Goal: Task Accomplishment & Management: Use online tool/utility

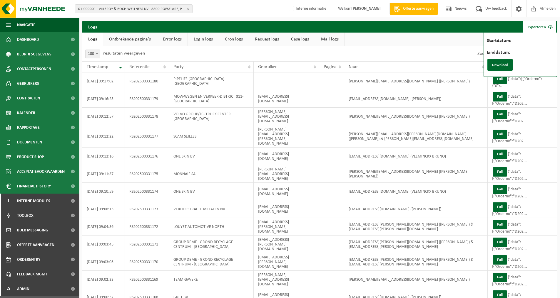
select select "100"
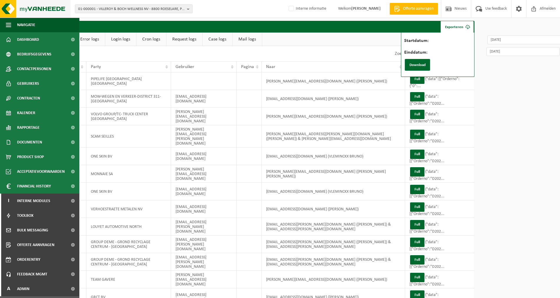
drag, startPoint x: 28, startPoint y: 14, endPoint x: 33, endPoint y: 14, distance: 5.0
click at [28, 14] on img at bounding box center [35, 9] width 70 height 18
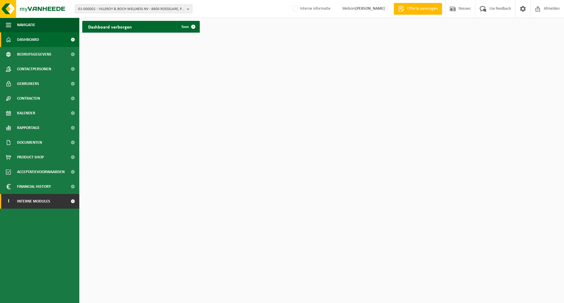
click at [39, 202] on span "Interne modules" at bounding box center [33, 201] width 33 height 15
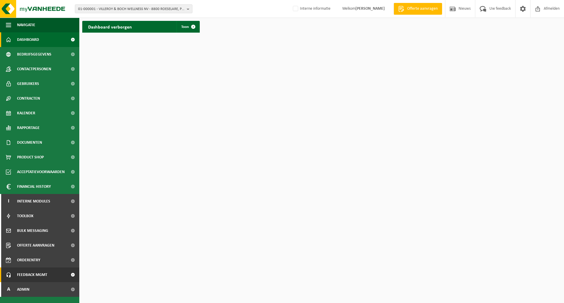
click at [43, 275] on span "Feedback MGMT" at bounding box center [32, 274] width 30 height 15
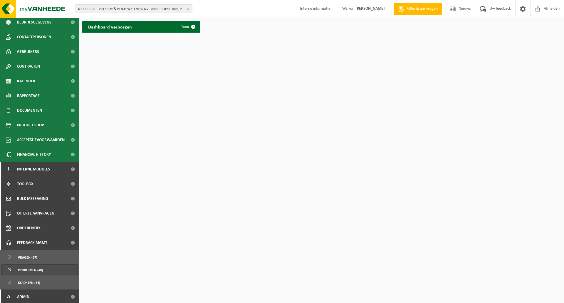
scroll to position [33, 0]
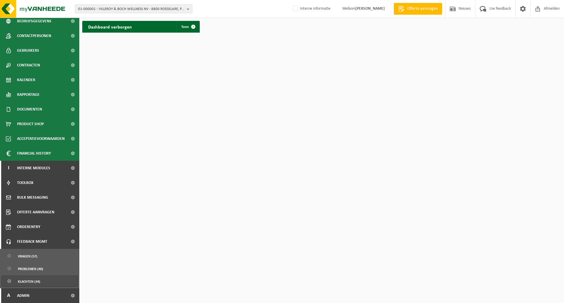
click at [33, 280] on span "Klachten (34)" at bounding box center [29, 281] width 22 height 11
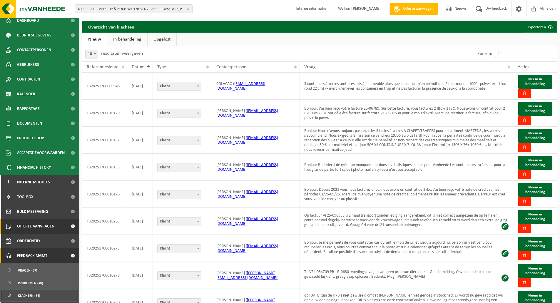
scroll to position [29, 0]
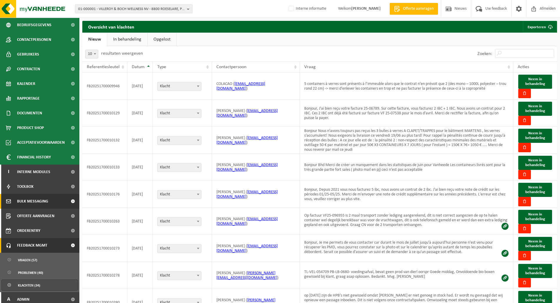
click at [32, 203] on span "Bulk Messaging" at bounding box center [32, 201] width 31 height 15
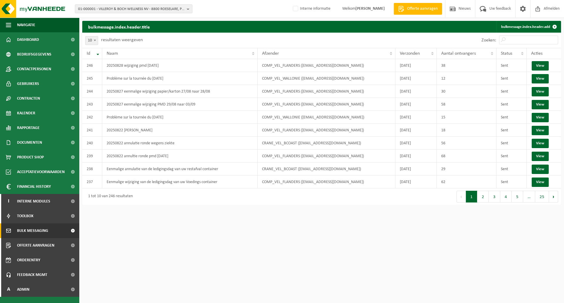
click at [93, 39] on span at bounding box center [95, 40] width 6 height 8
select select "100"
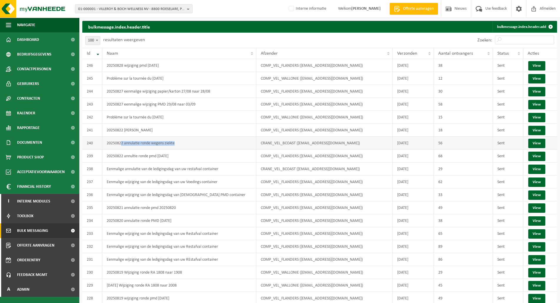
drag, startPoint x: 121, startPoint y: 143, endPoint x: 293, endPoint y: 149, distance: 171.9
click at [235, 149] on td "20250822 annulatie ronde wegens ziekte" at bounding box center [179, 143] width 154 height 13
click at [321, 149] on td "CRANE_VEL_BCOAST (planning.oostkamp@vanheede.com)" at bounding box center [324, 143] width 137 height 13
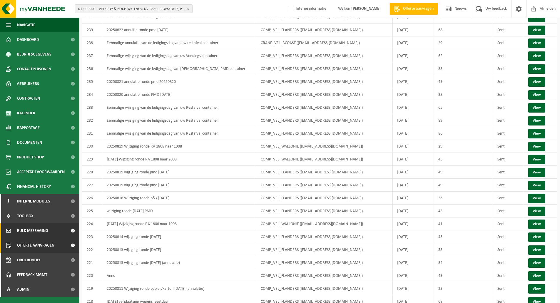
scroll to position [176, 0]
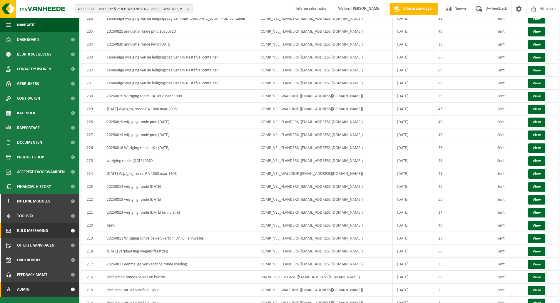
click at [25, 288] on span "Admin" at bounding box center [23, 289] width 12 height 15
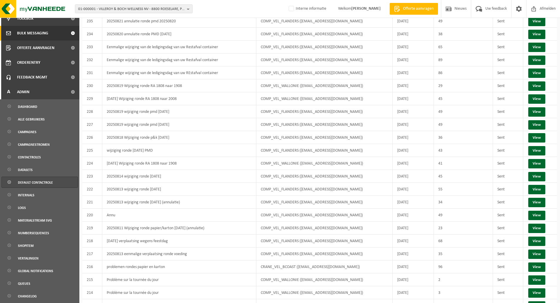
scroll to position [323, 0]
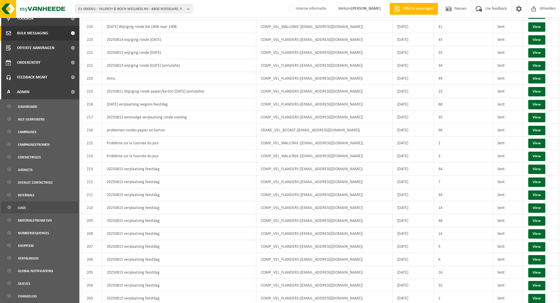
click at [21, 206] on span "Logs" at bounding box center [22, 207] width 8 height 11
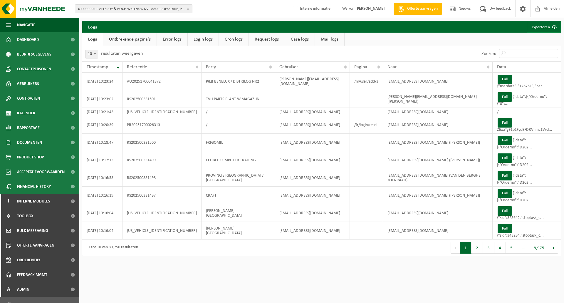
click at [329, 41] on link "Mail logs" at bounding box center [329, 40] width 29 height 14
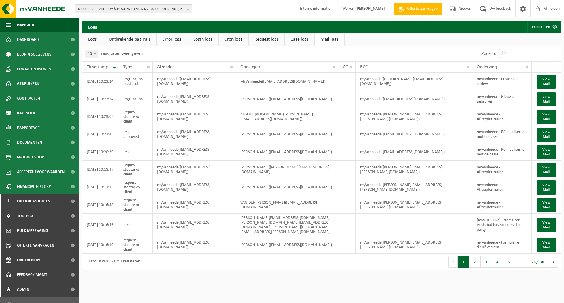
click at [529, 53] on input "Zoeken:" at bounding box center [528, 53] width 59 height 9
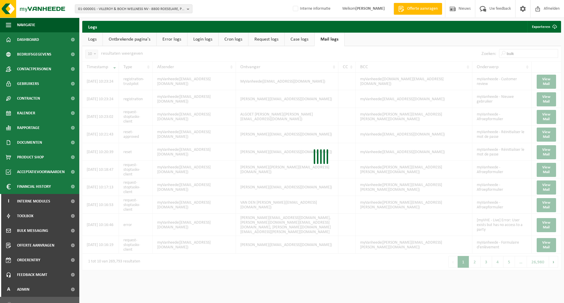
type input "bulk"
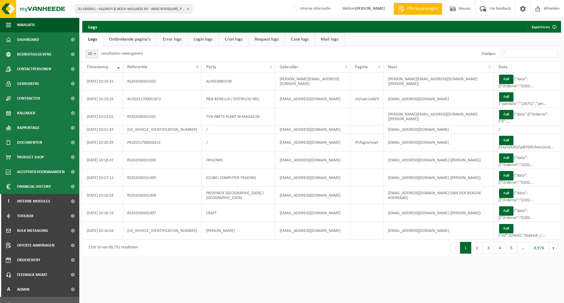
click at [324, 35] on link "Mail logs" at bounding box center [329, 40] width 29 height 14
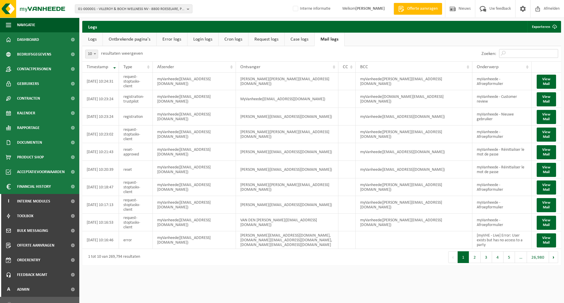
click at [524, 53] on input "Zoeken:" at bounding box center [528, 53] width 59 height 9
paste input "bulkmessage"
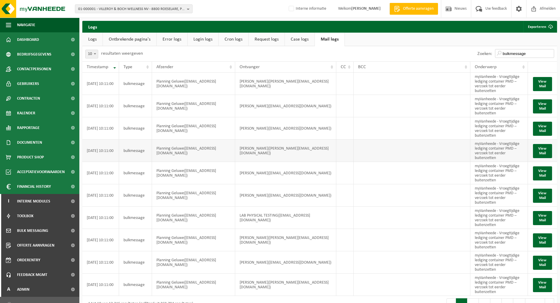
type input "bulkmessage"
drag, startPoint x: 154, startPoint y: 150, endPoint x: 167, endPoint y: 156, distance: 14.5
click at [167, 156] on td "Planning Geluwe(planning.geluwe@vanheede.com)" at bounding box center [193, 151] width 83 height 22
drag, startPoint x: 88, startPoint y: 146, endPoint x: 114, endPoint y: 159, distance: 29.0
click at [101, 159] on td "2025-08-28 10:11:00" at bounding box center [100, 151] width 37 height 22
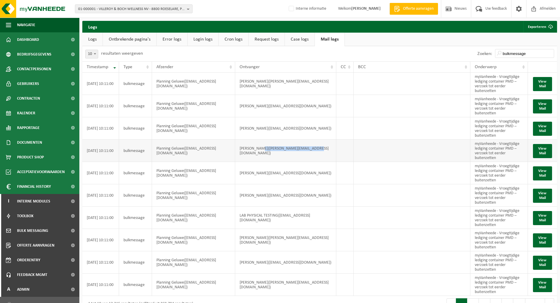
drag, startPoint x: 264, startPoint y: 148, endPoint x: 323, endPoint y: 154, distance: 59.6
click at [316, 154] on td "KATHLEEN MULLEMAN(kathleen@albertbrille.be)" at bounding box center [285, 151] width 101 height 22
click at [324, 154] on td "KATHLEEN MULLEMAN(kathleen@albertbrille.be)" at bounding box center [285, 151] width 101 height 22
click at [540, 153] on button "View Mail" at bounding box center [541, 151] width 19 height 14
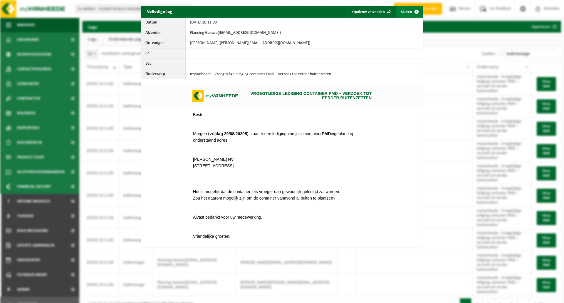
click at [411, 13] on span "button" at bounding box center [417, 12] width 12 height 12
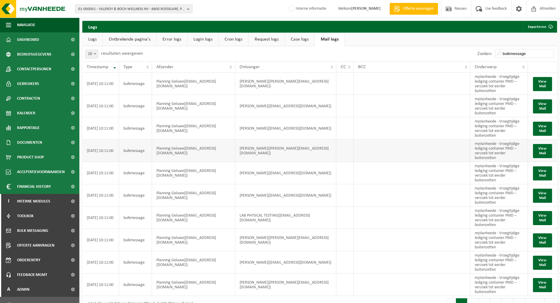
click at [311, 154] on td "KATHLEEN MULLEMAN(kathleen@albertbrille.be)" at bounding box center [285, 151] width 101 height 22
click at [384, 40] on ul "Logs Ontbrekende pagina's Error logs Login logs Cron logs Request logs Case log…" at bounding box center [319, 40] width 474 height 14
click at [176, 54] on div "10 25 50 100 10 resultaten weergeven" at bounding box center [200, 53] width 237 height 15
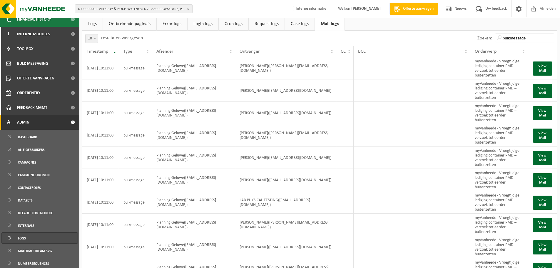
scroll to position [161, 0]
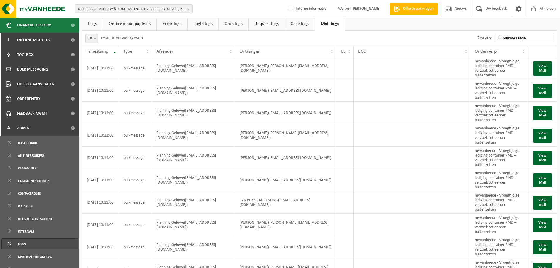
click at [25, 246] on span "Logs" at bounding box center [22, 243] width 8 height 11
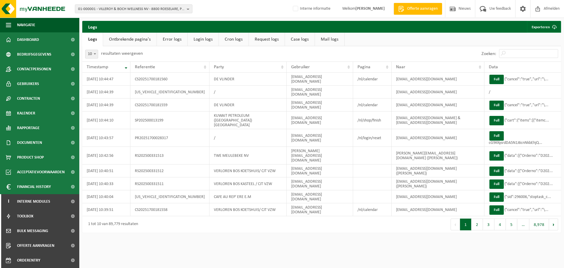
click at [199, 42] on link "Login logs" at bounding box center [203, 40] width 31 height 14
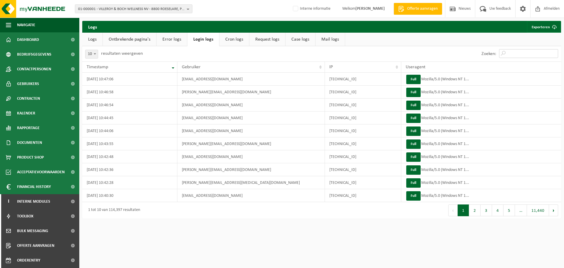
click at [532, 53] on input "Zoeken:" at bounding box center [528, 53] width 59 height 9
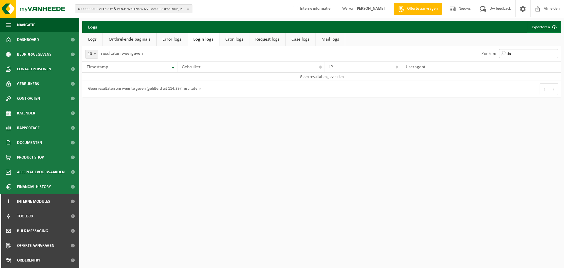
type input "d"
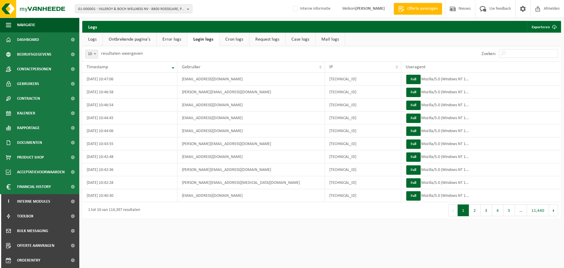
click at [337, 60] on div "Zoeken:" at bounding box center [441, 53] width 239 height 15
click at [99, 42] on link "Logs" at bounding box center [92, 40] width 20 height 14
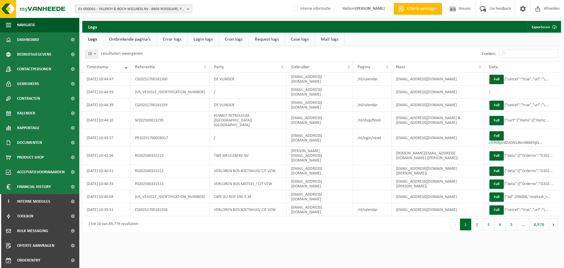
click at [172, 56] on div "10 25 50 100 10 resultaten weergeven" at bounding box center [201, 53] width 239 height 15
click at [323, 55] on div "Zoeken:" at bounding box center [441, 53] width 239 height 15
click at [379, 47] on div "Zoeken:" at bounding box center [441, 53] width 239 height 15
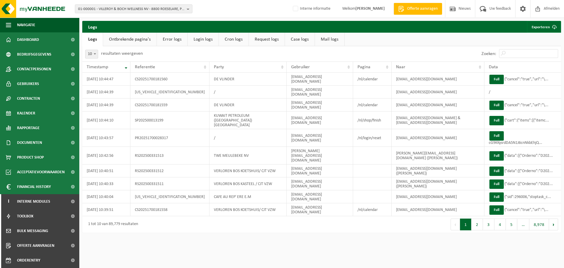
click at [398, 42] on ul "Logs Ontbrekende pagina's Error logs Login logs Cron logs Request logs Case log…" at bounding box center [321, 40] width 479 height 14
click at [204, 41] on link "Login logs" at bounding box center [203, 40] width 31 height 14
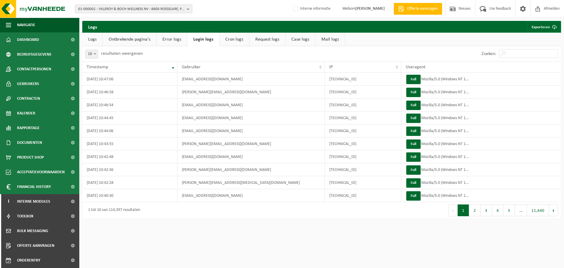
click at [262, 56] on div "10 25 50 100 10 resultaten weergeven" at bounding box center [201, 53] width 239 height 15
click at [244, 53] on div "10 25 50 100 10 resultaten weergeven" at bounding box center [201, 53] width 239 height 15
click at [240, 11] on div "01-000001 - VILLEROY & BOCH WELLNESS NV - 8800 ROESELARE, POPULIERSTRAAT 1 01-0…" at bounding box center [282, 9] width 564 height 18
drag, startPoint x: 132, startPoint y: 202, endPoint x: 128, endPoint y: 216, distance: 14.0
click at [128, 216] on div "Logs Exporteren Startdatum: Einddatum: Download Logs Ontbrekende pagina's Error…" at bounding box center [321, 121] width 485 height 200
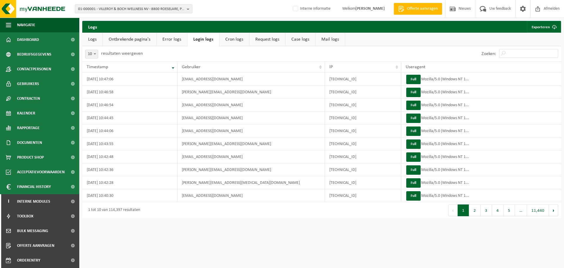
click at [128, 216] on div "Logs Exporteren Startdatum: Einddatum: Download Logs Ontbrekende pagina's Error…" at bounding box center [321, 121] width 485 height 200
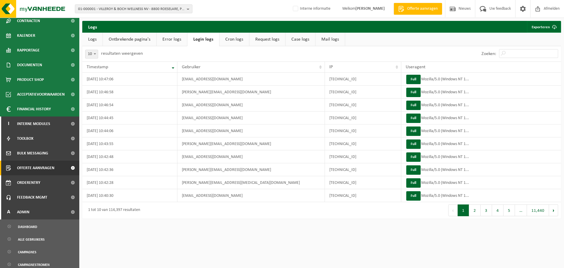
scroll to position [78, 0]
click at [394, 47] on div "Zoeken:" at bounding box center [441, 53] width 239 height 15
click at [357, 55] on div "Zoeken:" at bounding box center [441, 53] width 239 height 15
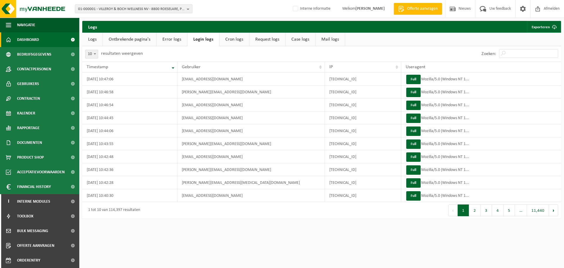
click at [30, 40] on span "Dashboard" at bounding box center [28, 39] width 22 height 15
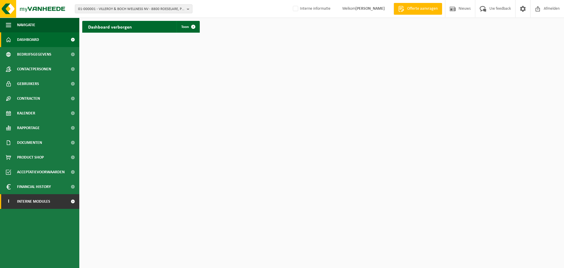
click at [37, 205] on span "Interne modules" at bounding box center [33, 201] width 33 height 15
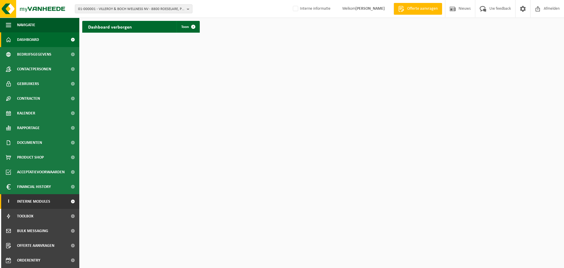
scroll to position [29, 0]
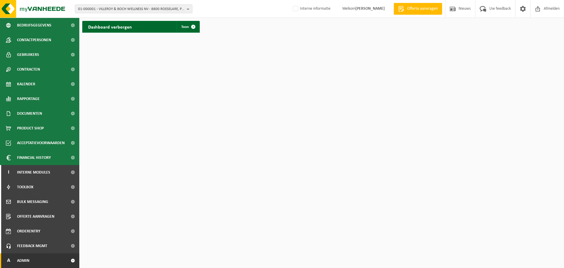
click at [28, 262] on span "Admin" at bounding box center [23, 260] width 12 height 15
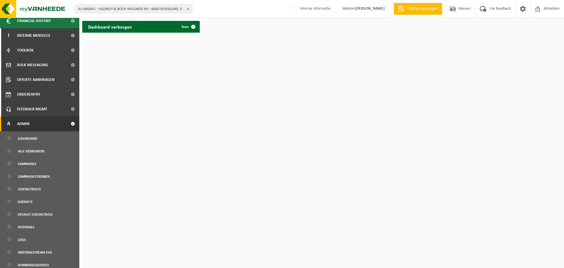
scroll to position [233, 0]
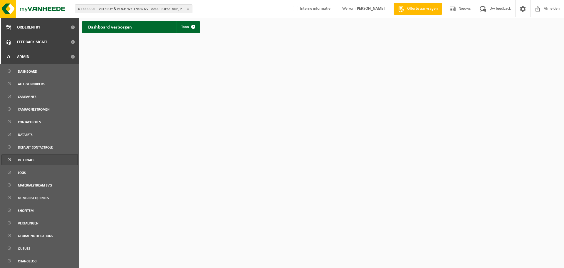
click at [28, 160] on span "Internals" at bounding box center [26, 159] width 16 height 11
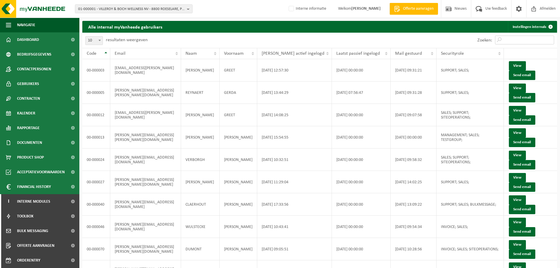
click at [518, 40] on input "Zoeken:" at bounding box center [524, 40] width 59 height 9
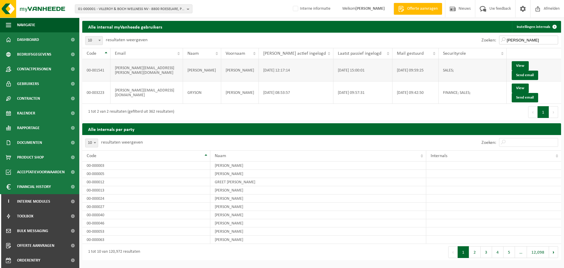
type input "daphne"
click at [294, 66] on td "2025-06-26 12:17:14" at bounding box center [296, 70] width 75 height 22
click at [454, 68] on td "SALES;" at bounding box center [473, 70] width 68 height 22
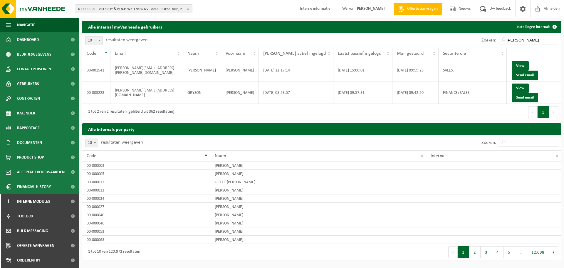
click at [329, 243] on div "Eerste Vorige 1 2 3 4 5 … 12,098 Volgende Laatste" at bounding box center [441, 251] width 239 height 16
click at [325, 104] on div "Eerste Vorige 1 Volgende Laatste" at bounding box center [441, 112] width 239 height 16
click at [233, 42] on div "10 25 50 100 10 resultaten weergeven" at bounding box center [201, 40] width 239 height 15
click at [330, 104] on div "Eerste Vorige 1 Volgende Laatste" at bounding box center [441, 112] width 239 height 16
click at [184, 35] on div "10 25 50 100 10 resultaten weergeven" at bounding box center [201, 40] width 239 height 15
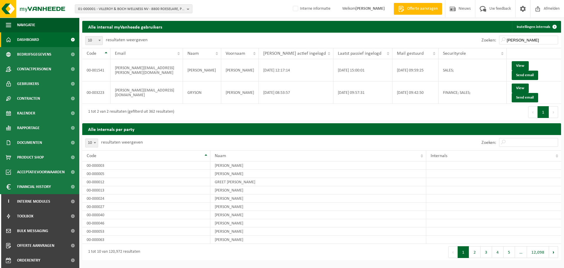
click at [31, 38] on span "Dashboard" at bounding box center [28, 39] width 22 height 15
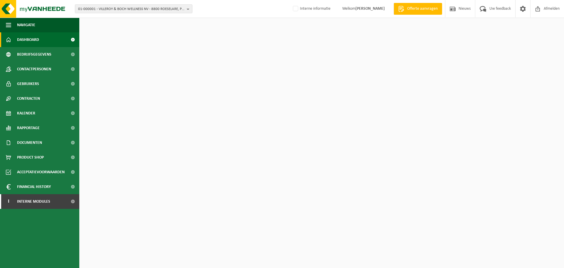
click at [253, 11] on div "01-000001 - VILLEROY & BOCH WELLNESS NV - 8800 ROESELARE, POPULIERSTRAAT 1 01-0…" at bounding box center [282, 9] width 564 height 18
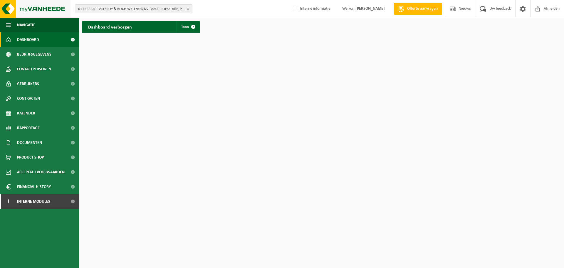
click at [38, 13] on img at bounding box center [35, 9] width 70 height 18
click at [30, 201] on span "Interne modules" at bounding box center [33, 201] width 33 height 15
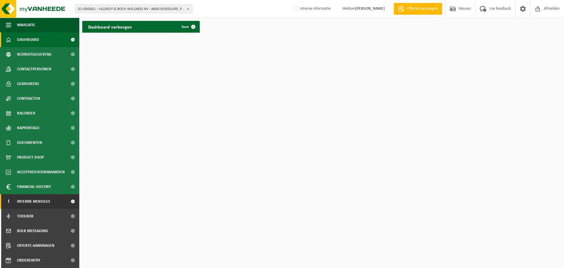
scroll to position [29, 0]
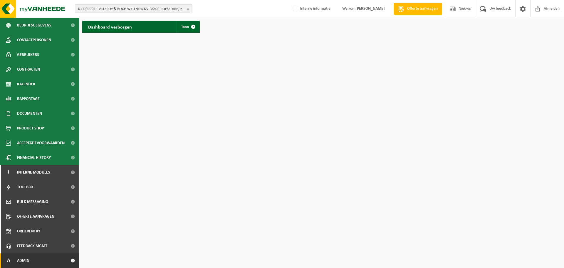
click at [27, 260] on span "Admin" at bounding box center [23, 260] width 12 height 15
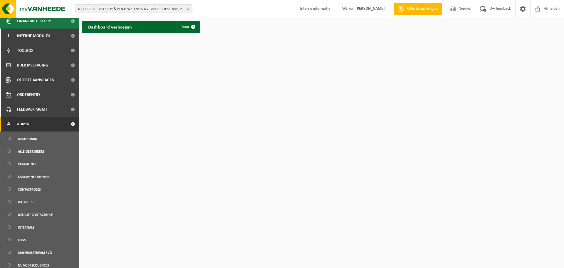
scroll to position [233, 0]
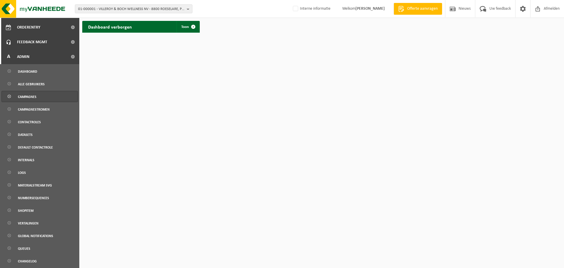
click at [31, 98] on span "Campagnes" at bounding box center [27, 96] width 19 height 11
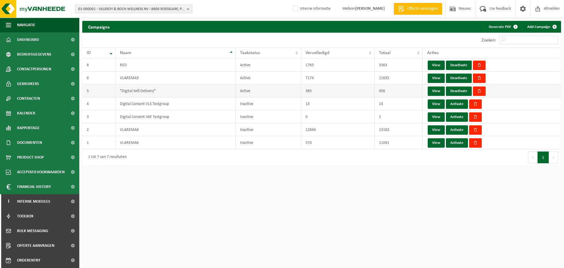
click at [345, 87] on td "385" at bounding box center [337, 90] width 73 height 13
click at [279, 211] on html "01-000001 - VILLEROY & BOCH WELLNESS NV - 8800 ROESELARE, POPULIERSTRAAT 1 01-0…" at bounding box center [282, 134] width 564 height 268
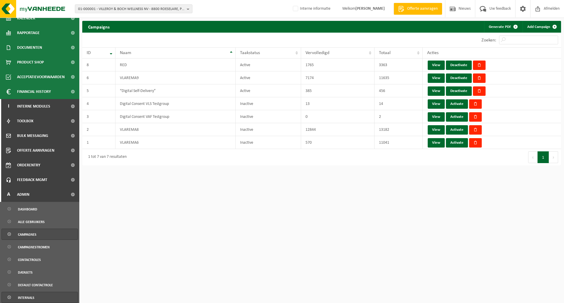
scroll to position [176, 0]
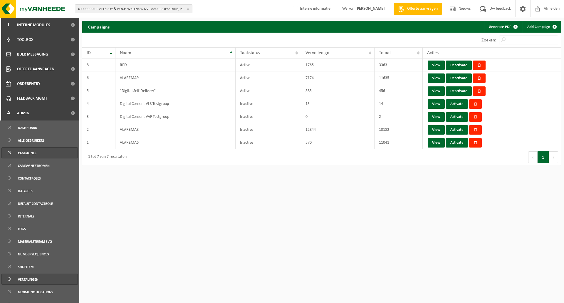
click at [31, 267] on span "Vertalingen" at bounding box center [28, 279] width 21 height 11
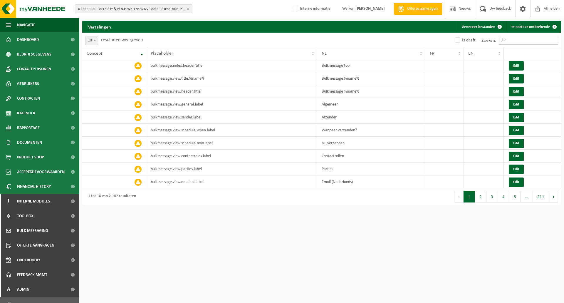
click at [524, 42] on input "Zoeken:" at bounding box center [528, 40] width 59 height 9
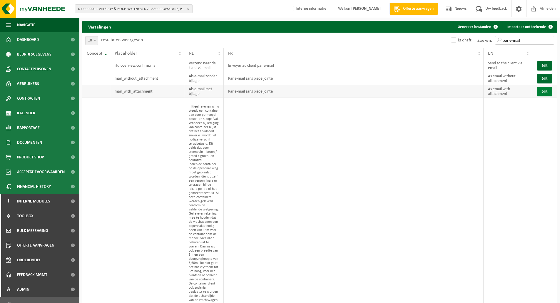
type input "par e-mail"
click at [543, 91] on button "Edit" at bounding box center [544, 91] width 15 height 9
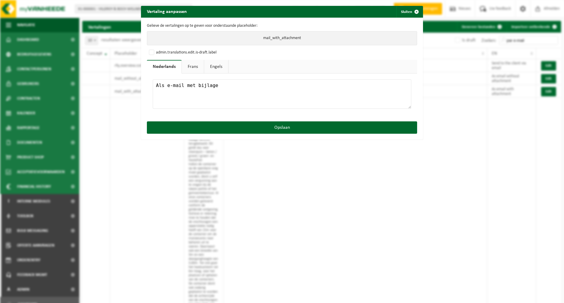
click at [187, 67] on link "Frans" at bounding box center [193, 67] width 22 height 14
click at [190, 84] on textarea "Par e-mail sans pièce jointe" at bounding box center [282, 93] width 258 height 29
click at [188, 85] on textarea "Par e-mail sans pièce jointe" at bounding box center [282, 93] width 258 height 29
type textarea "Par e-mail avec pièce jointe"
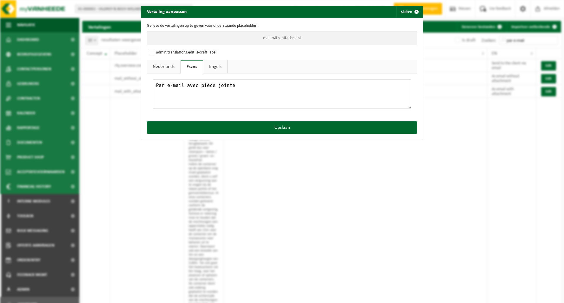
click at [211, 67] on link "Engels" at bounding box center [215, 67] width 24 height 14
click at [188, 68] on link "Frans" at bounding box center [192, 67] width 22 height 14
click at [156, 68] on link "Nederlands" at bounding box center [163, 67] width 33 height 14
click at [201, 72] on link "Frans" at bounding box center [193, 67] width 22 height 14
click at [213, 69] on link "Engels" at bounding box center [215, 67] width 24 height 14
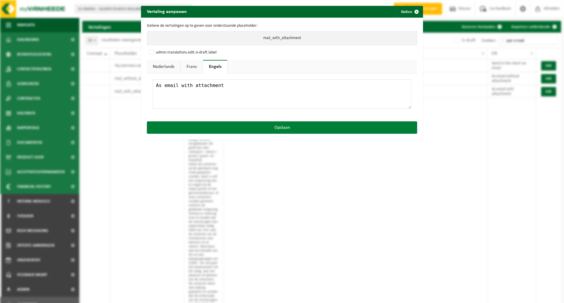
click at [265, 127] on button "Opslaan" at bounding box center [282, 127] width 270 height 12
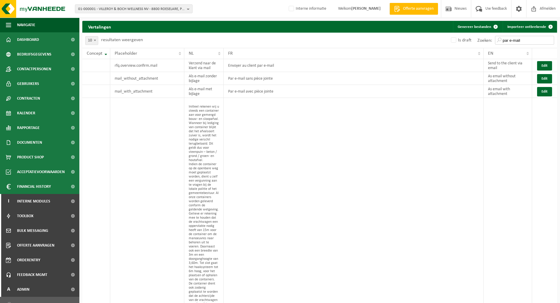
click at [505, 38] on input "par e-mail" at bounding box center [524, 40] width 59 height 9
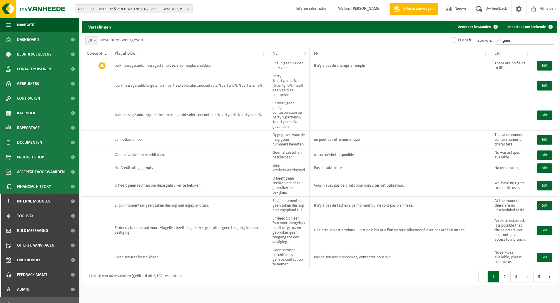
type input "geen"
click at [89, 41] on span "10" at bounding box center [91, 40] width 12 height 8
select select "100"
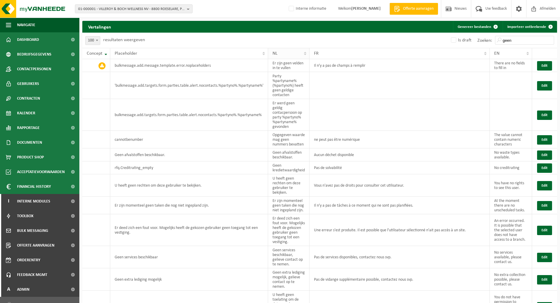
click at [275, 53] on span "NL" at bounding box center [274, 53] width 5 height 5
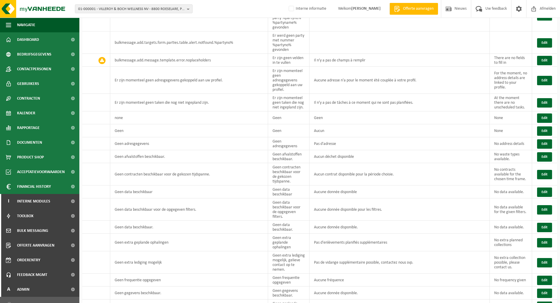
scroll to position [292, 0]
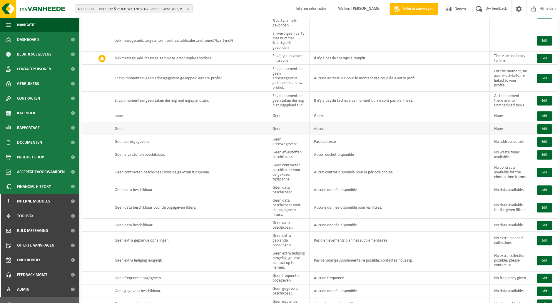
click at [321, 129] on td "Aucun" at bounding box center [399, 128] width 180 height 13
click at [320, 129] on td "Aucun" at bounding box center [399, 128] width 180 height 13
copy td "Aucun"
click at [542, 126] on button "Edit" at bounding box center [544, 128] width 15 height 9
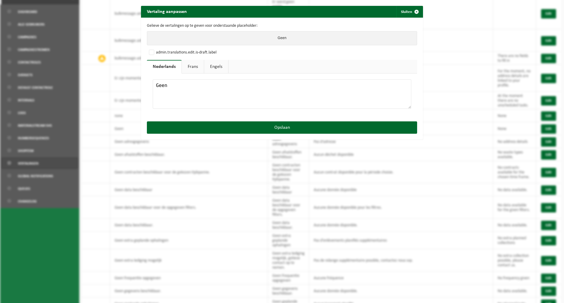
click at [192, 66] on link "Frans" at bounding box center [193, 67] width 22 height 14
click at [188, 88] on textarea "Aucun" at bounding box center [282, 93] width 258 height 29
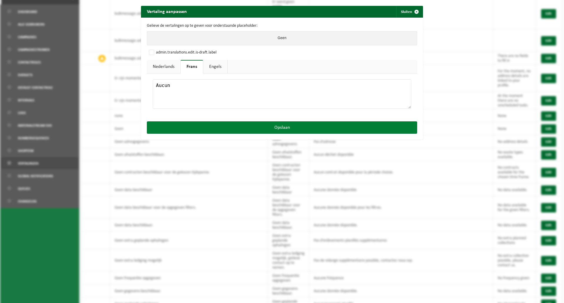
click at [253, 125] on button "Opslaan" at bounding box center [282, 127] width 270 height 12
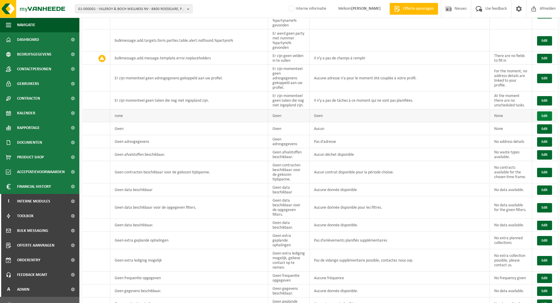
click at [541, 115] on button "Edit" at bounding box center [544, 115] width 15 height 9
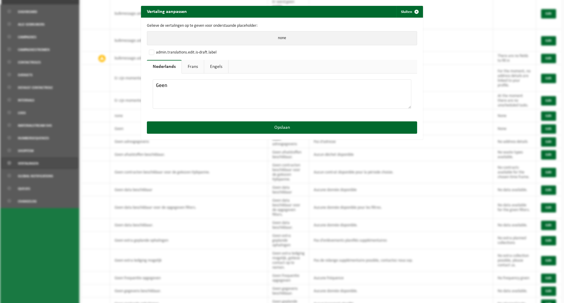
click at [190, 70] on link "Frans" at bounding box center [193, 67] width 22 height 14
click at [185, 84] on textarea "Geen" at bounding box center [282, 93] width 258 height 29
paste textarea "Aucu"
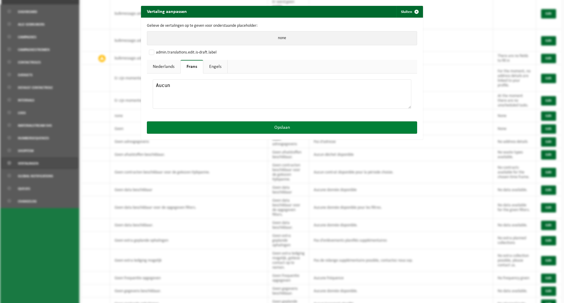
type textarea "Aucun"
click at [231, 123] on button "Opslaan" at bounding box center [282, 127] width 270 height 12
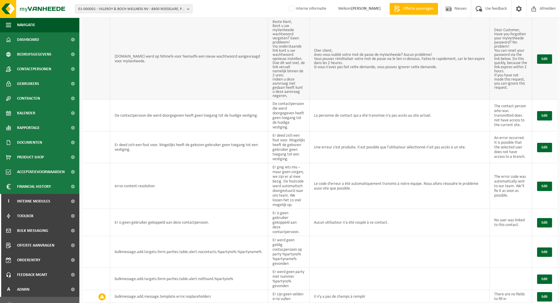
scroll to position [0, 0]
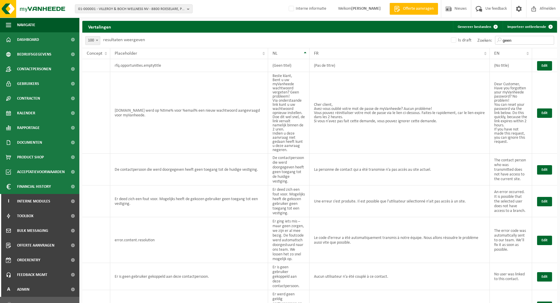
click at [511, 37] on input "geen" at bounding box center [524, 40] width 59 height 9
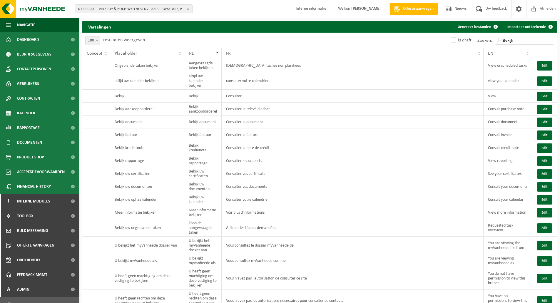
click at [87, 34] on div "10 25 50 100 100 resultaten weergeven" at bounding box center [114, 40] width 65 height 15
click at [91, 40] on span "100" at bounding box center [92, 40] width 14 height 8
click at [156, 70] on td "Ongeplande taken bekijken" at bounding box center [147, 65] width 74 height 13
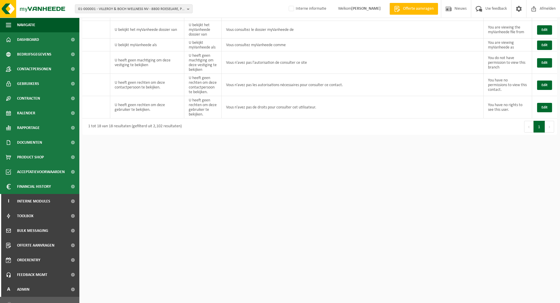
scroll to position [176, 0]
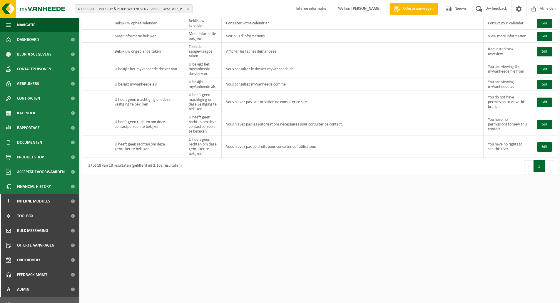
click at [154, 172] on div "1 tot 18 van 18 resultaten (gefilterd uit 2,102 resultaten)" at bounding box center [200, 166] width 237 height 16
click at [157, 165] on div "1 tot 18 van 18 resultaten (gefilterd uit 2,102 resultaten)" at bounding box center [133, 166] width 96 height 11
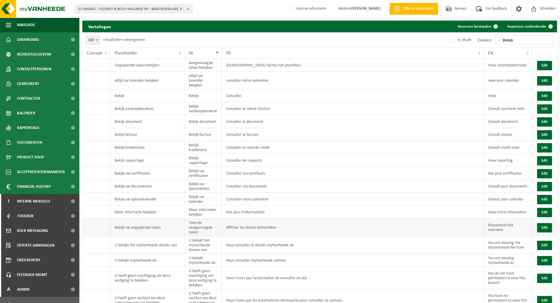
scroll to position [0, 0]
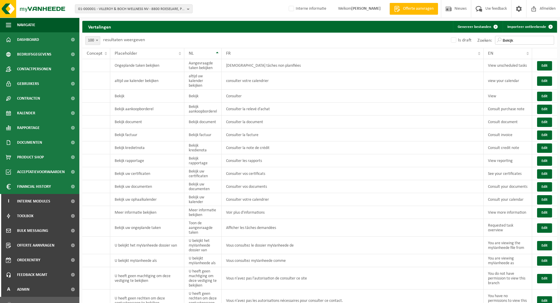
click at [507, 42] on input "Bekijk" at bounding box center [524, 40] width 59 height 9
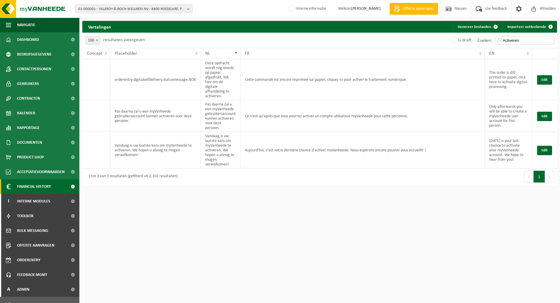
type input "Activeren"
click at [482, 26] on button "Genereer bestanden" at bounding box center [477, 27] width 48 height 12
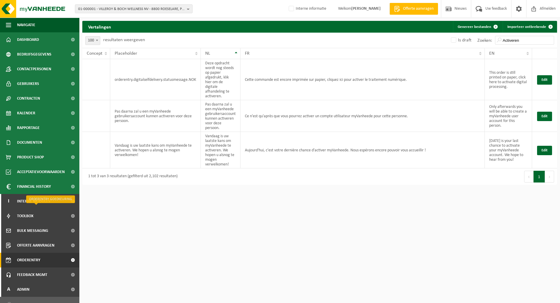
scroll to position [197, 0]
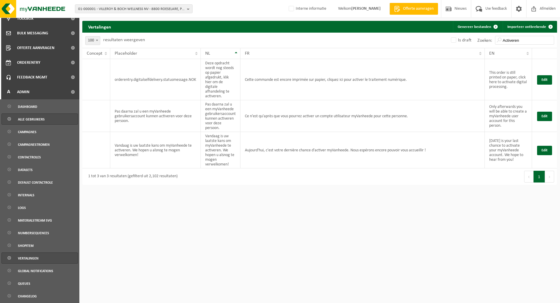
click at [30, 120] on span "Alle gebruikers" at bounding box center [31, 119] width 27 height 11
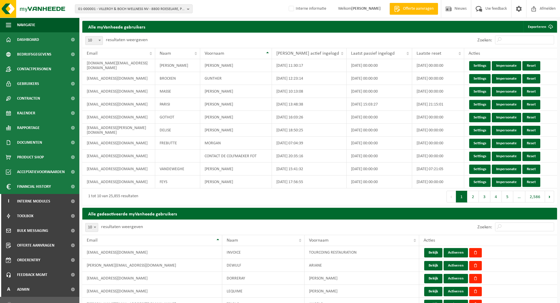
click at [233, 39] on div "10 25 50 100 10 resultaten weergeven" at bounding box center [200, 40] width 237 height 15
